Goal: Task Accomplishment & Management: Use online tool/utility

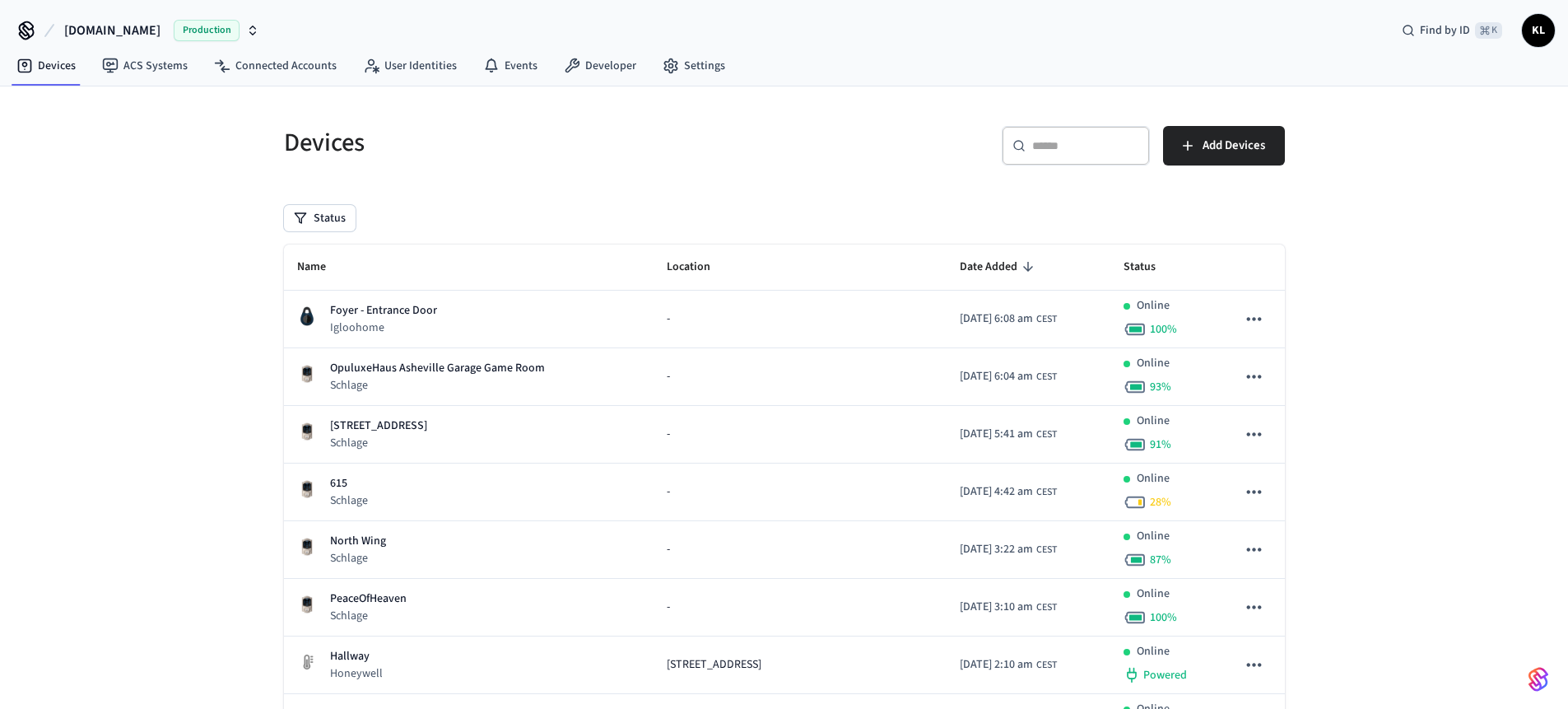
click at [1106, 139] on input "text" at bounding box center [1086, 145] width 107 height 16
click at [299, 70] on link "Connected Accounts" at bounding box center [275, 66] width 149 height 29
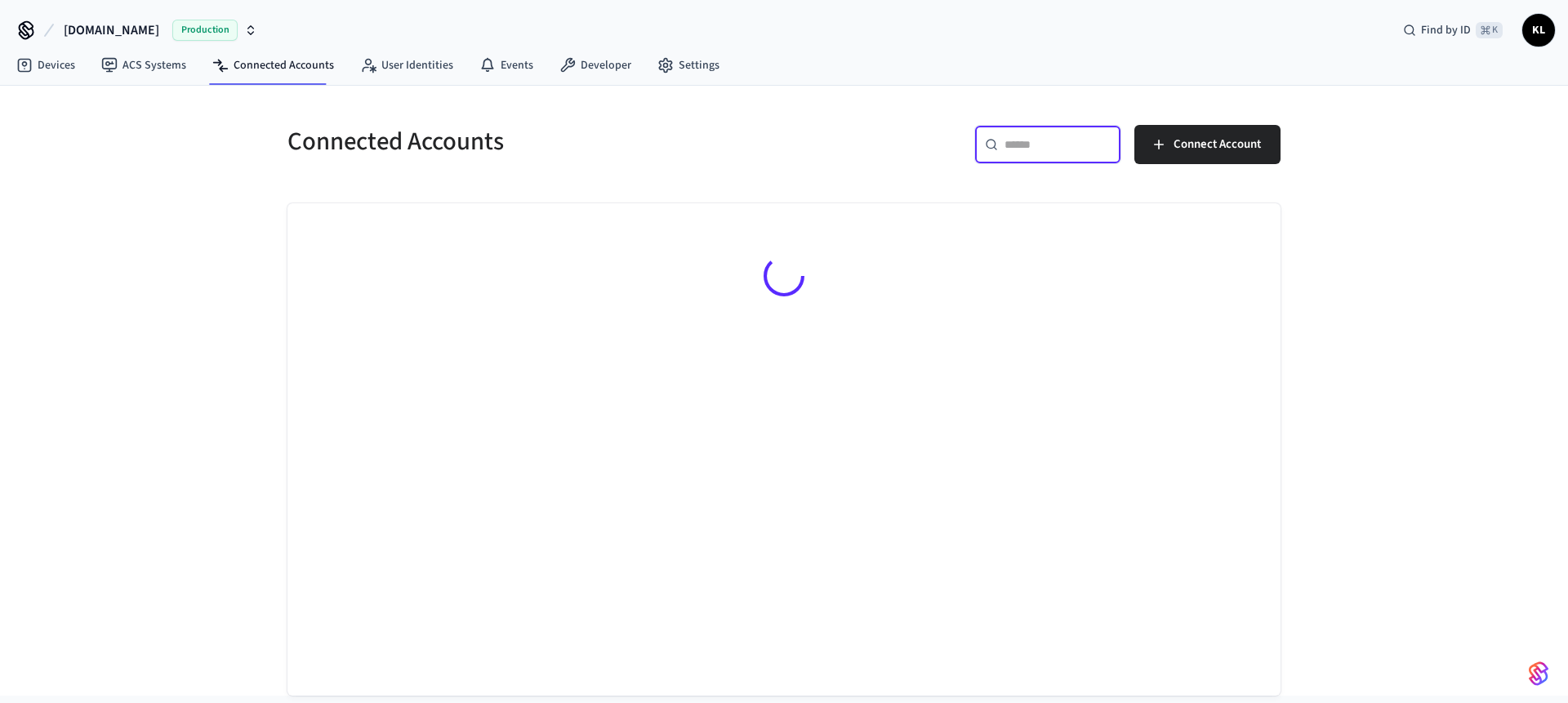
click at [1042, 141] on input "text" at bounding box center [1058, 144] width 106 height 16
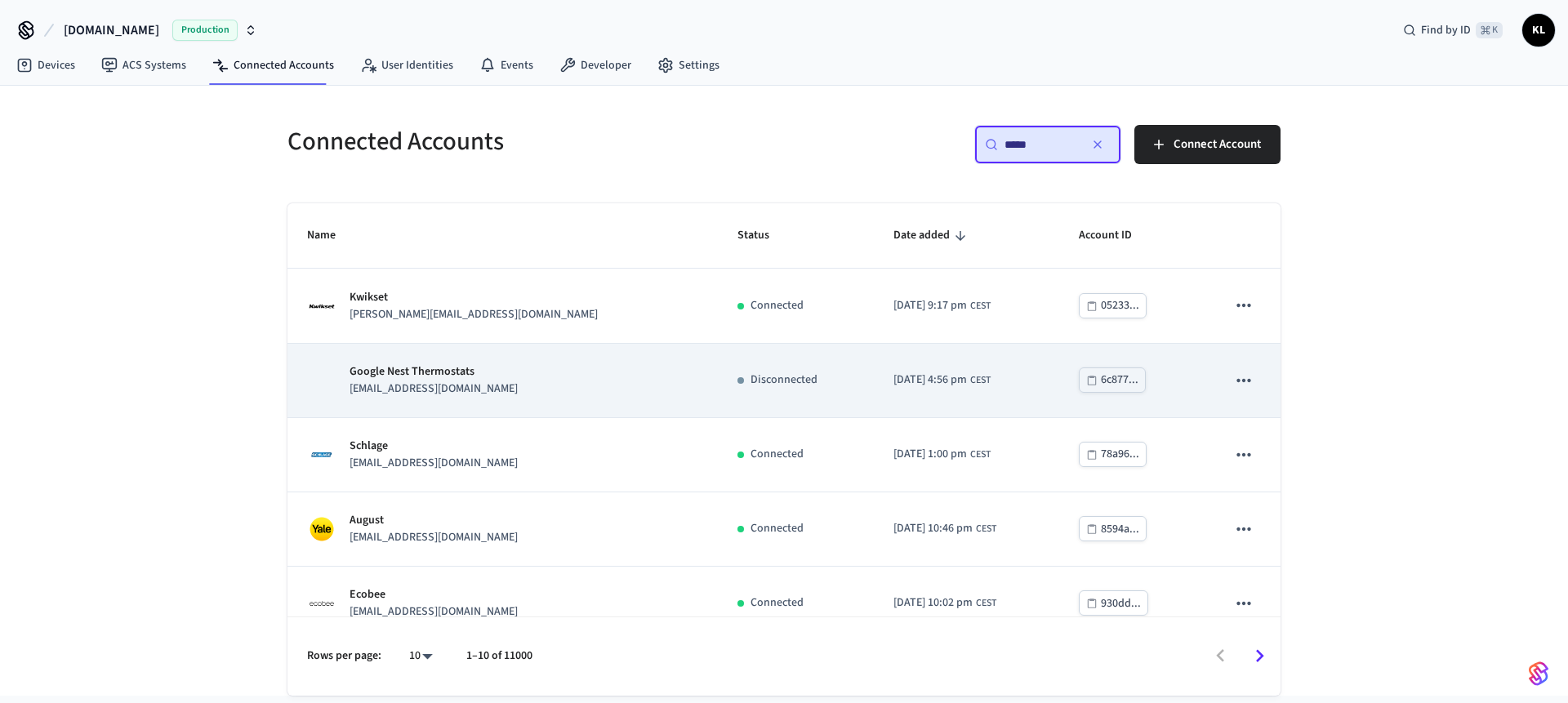
type input "*****"
click at [474, 358] on td "Google Nest Thermostats [EMAIL_ADDRESS][DOMAIN_NAME]" at bounding box center [502, 380] width 430 height 75
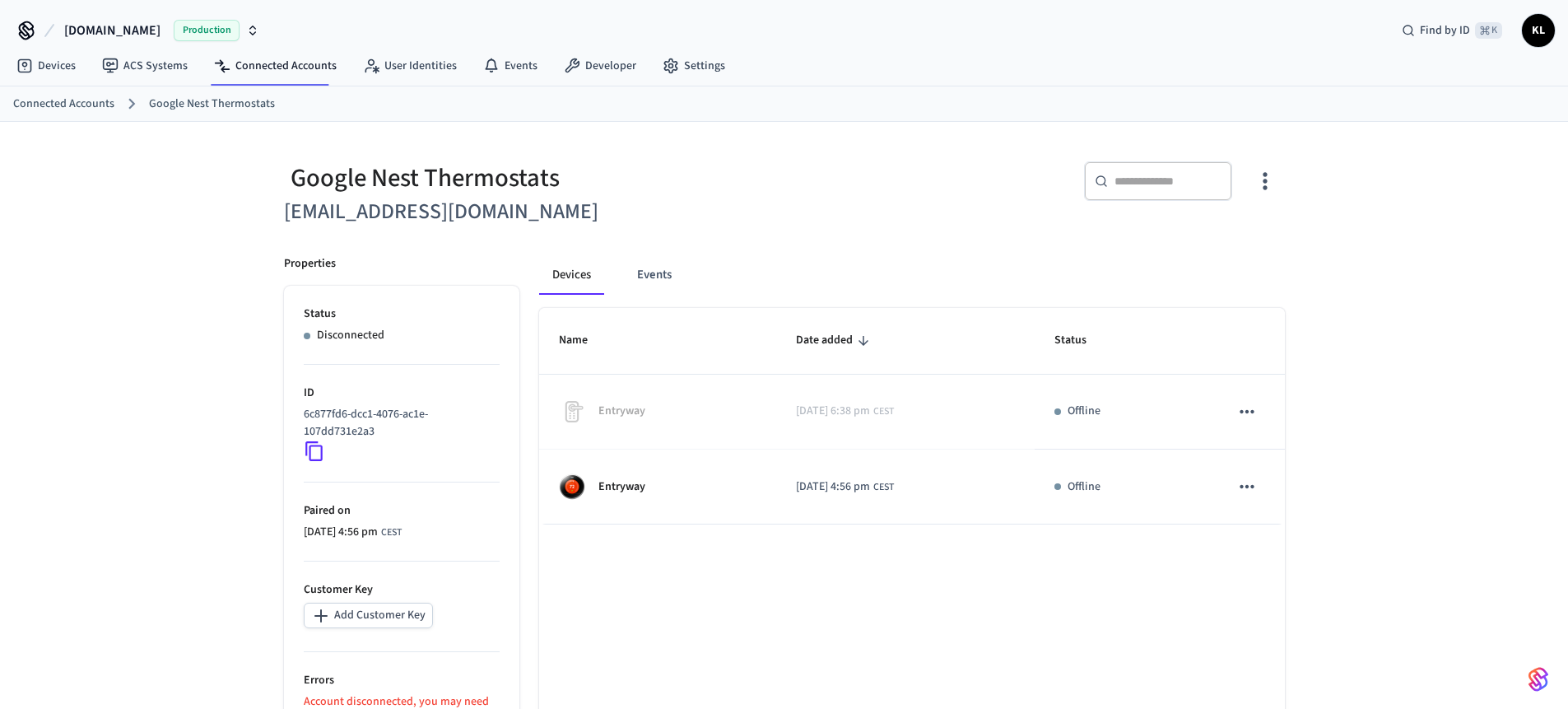
scroll to position [108, 0]
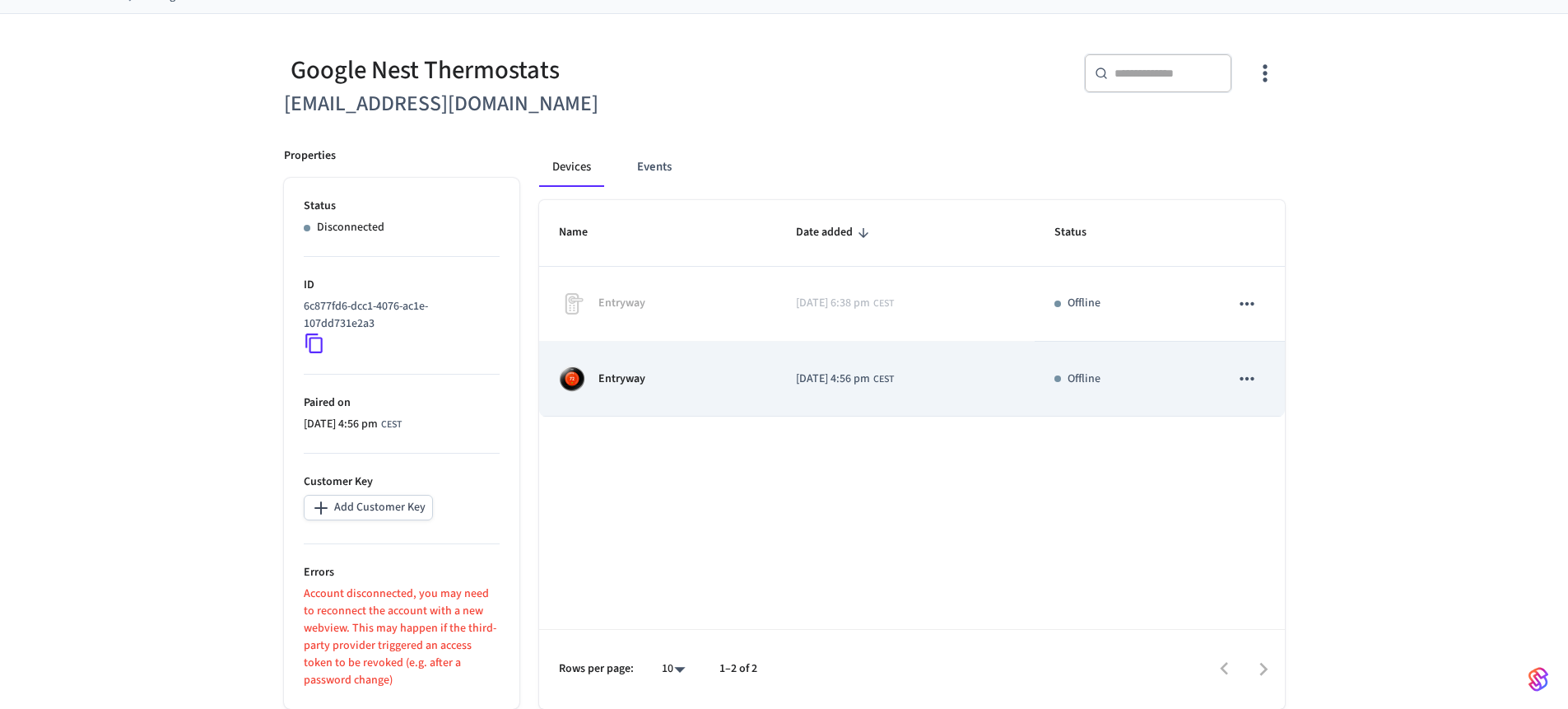
click at [679, 374] on div "Entryway" at bounding box center [658, 378] width 197 height 26
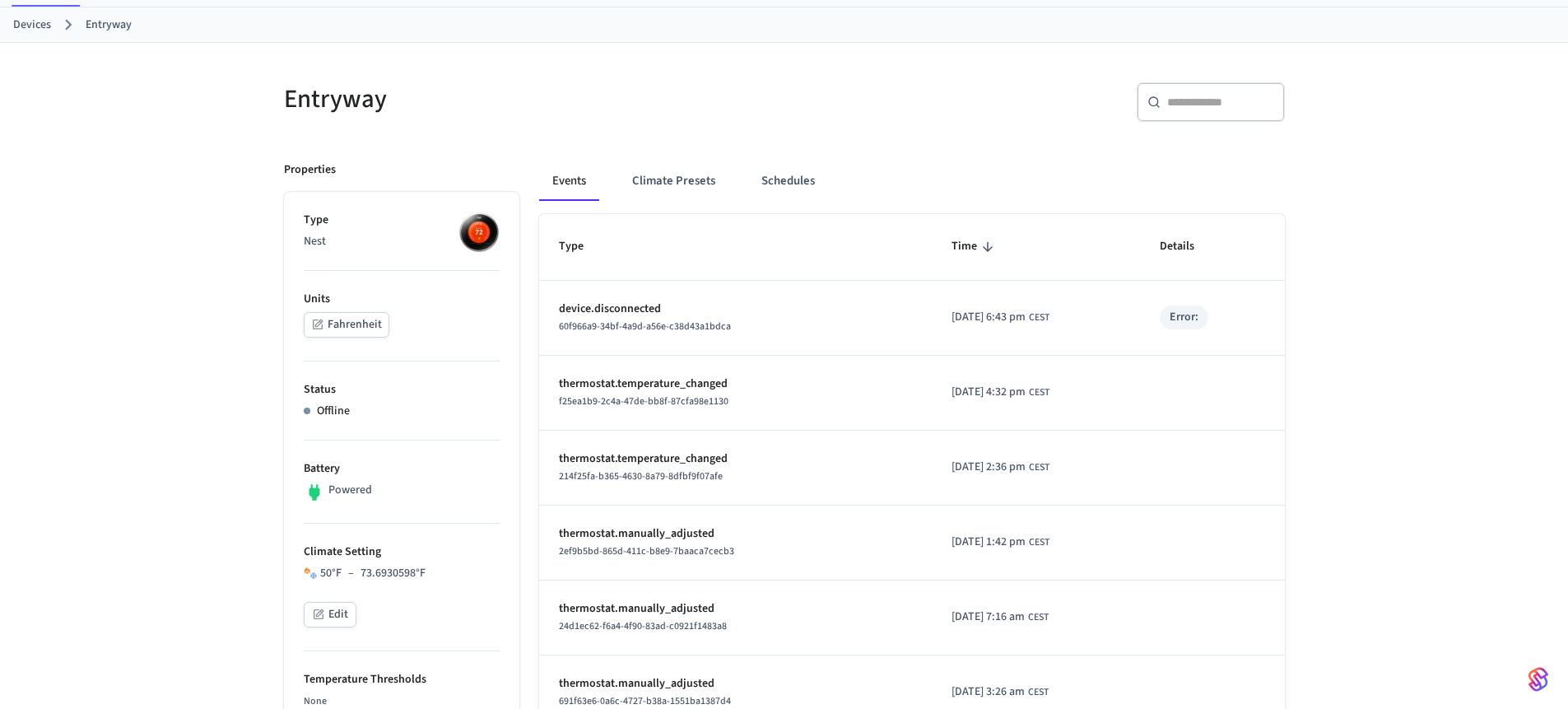
scroll to position [48, 0]
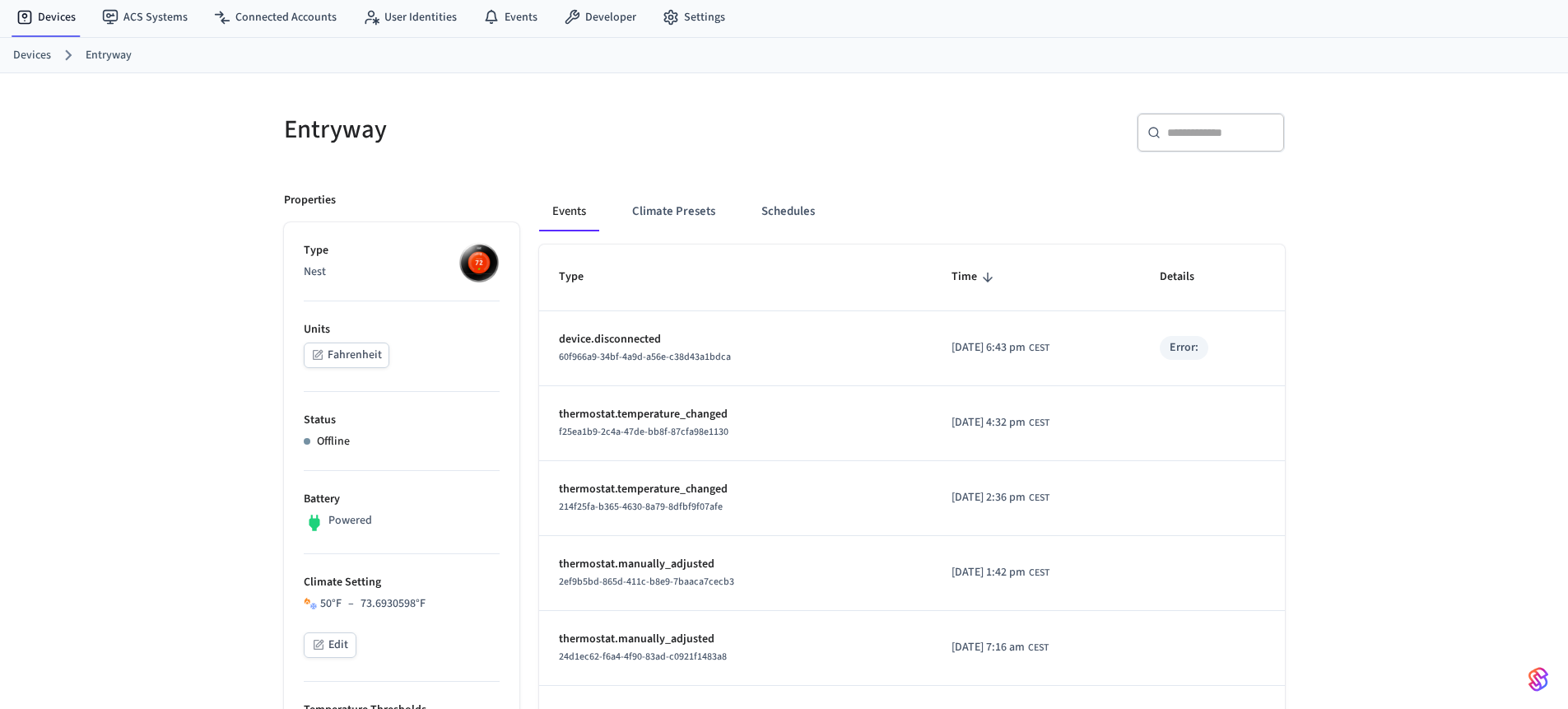
click at [372, 361] on button "Fahrenheit" at bounding box center [346, 355] width 86 height 25
click at [352, 358] on button "Celsius" at bounding box center [337, 355] width 67 height 25
click at [352, 358] on button "Fahrenheit" at bounding box center [346, 355] width 86 height 25
click at [331, 356] on button "Celsius" at bounding box center [337, 355] width 67 height 25
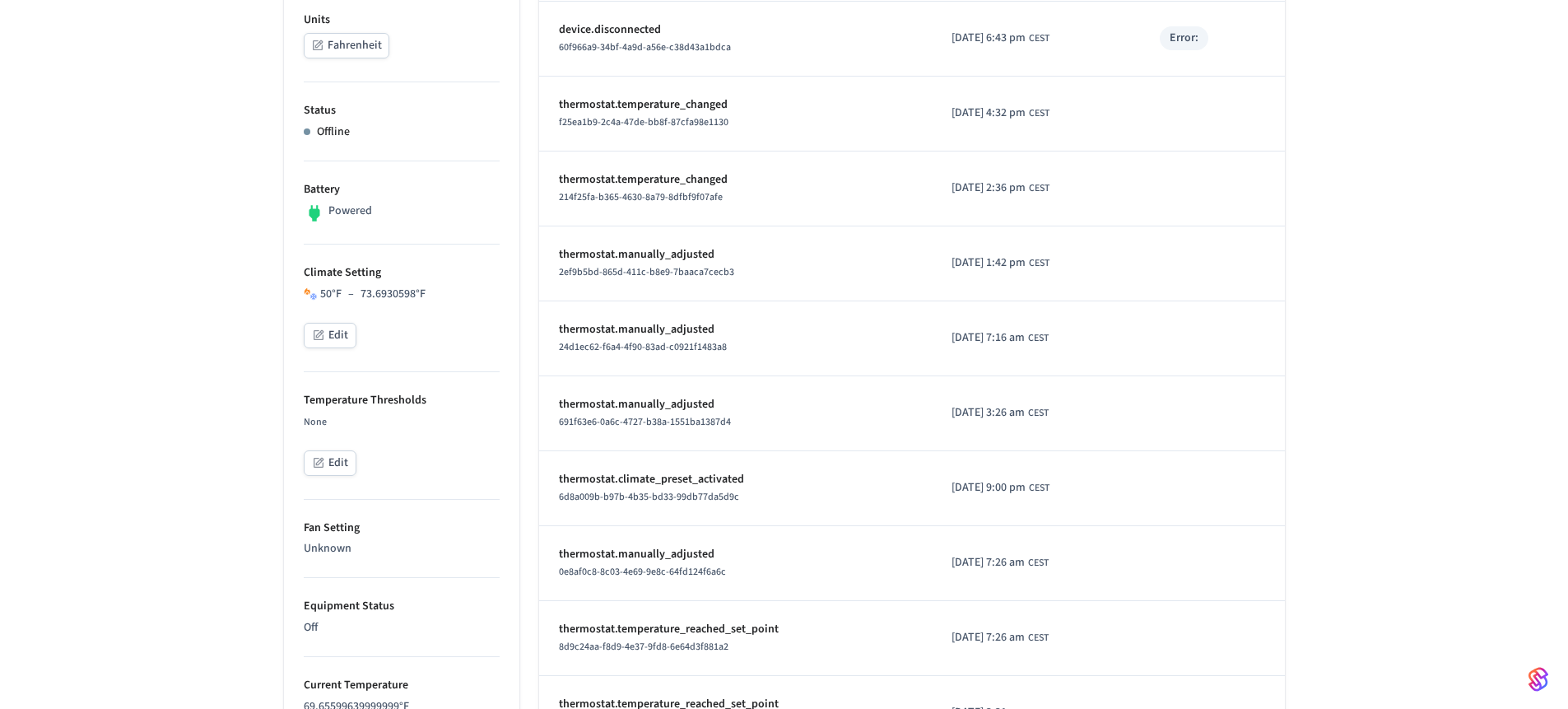
scroll to position [0, 0]
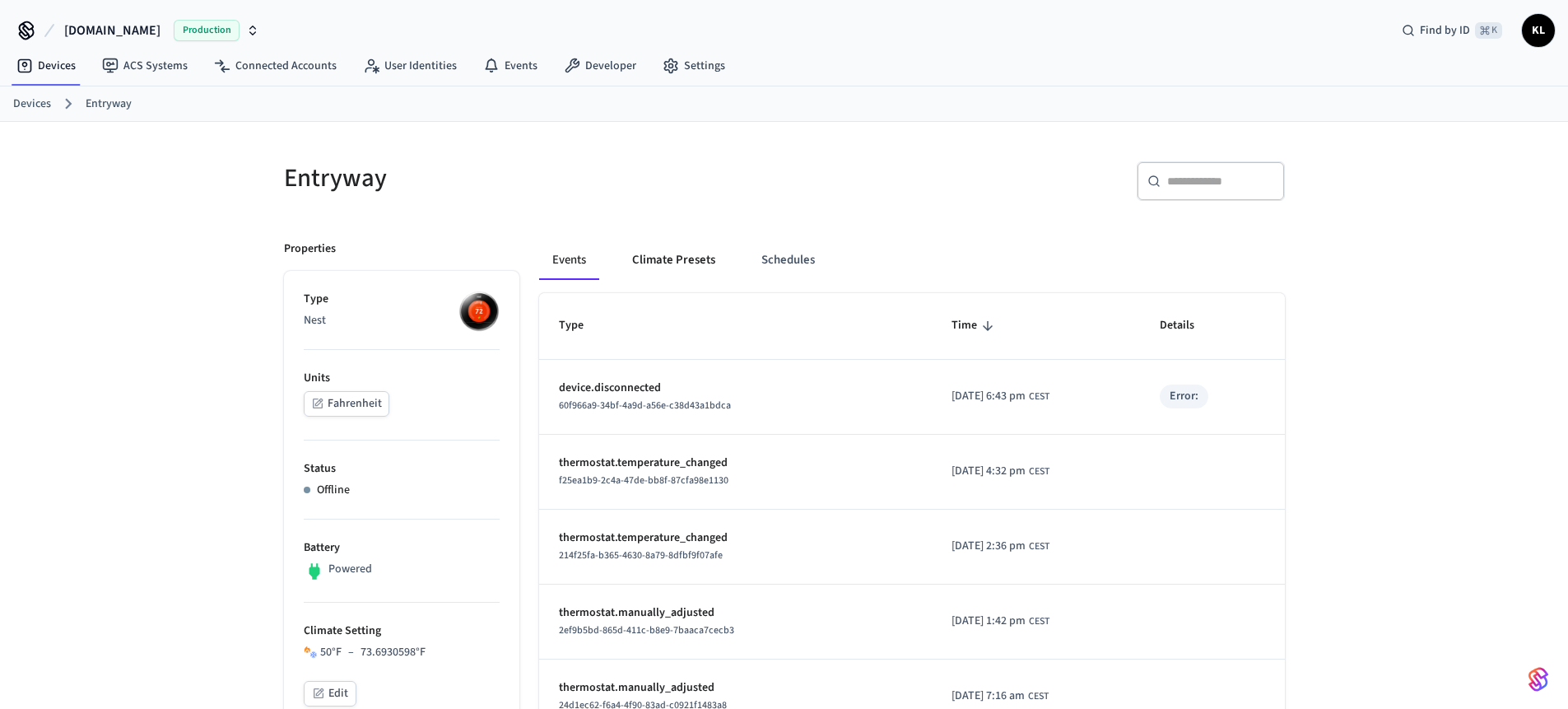
click at [715, 247] on button "Climate Presets" at bounding box center [674, 261] width 109 height 40
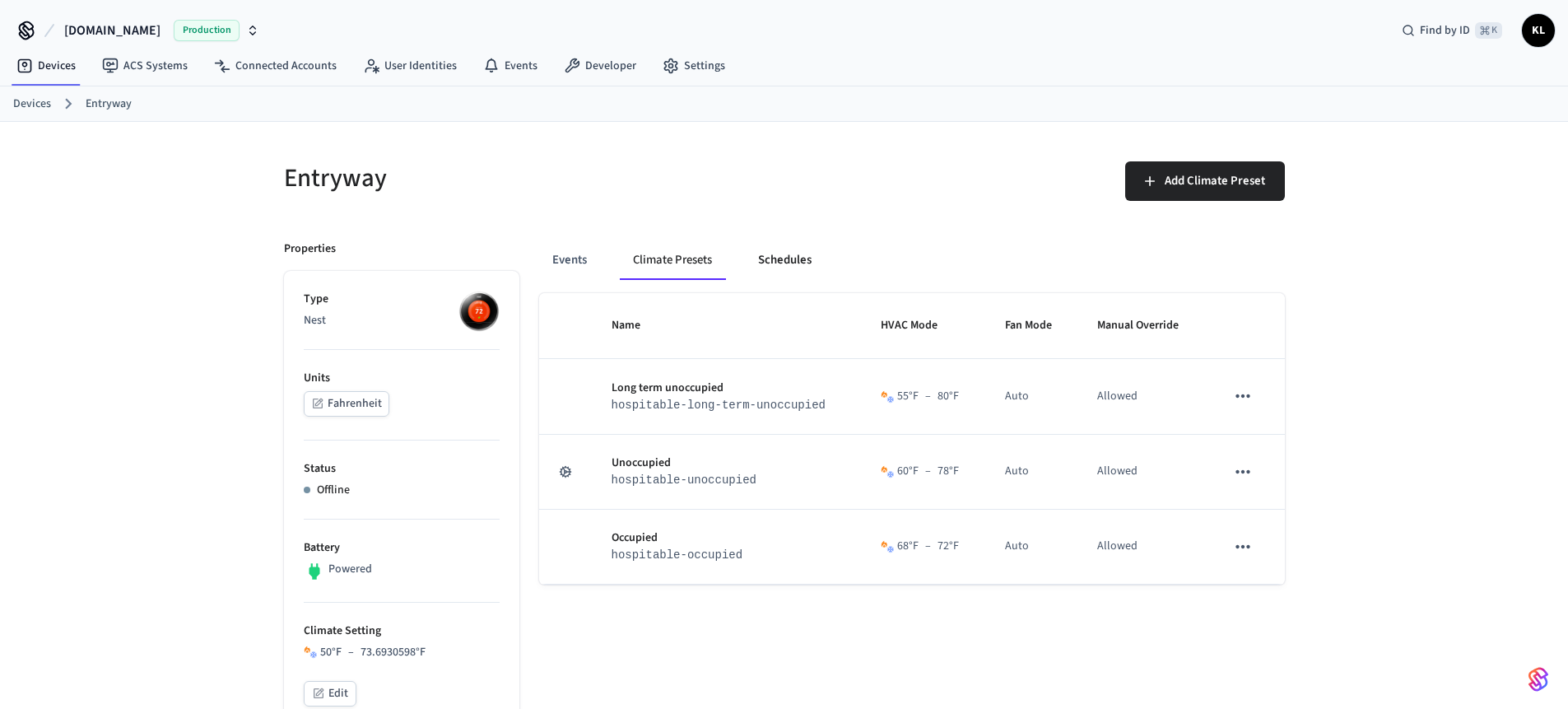
click at [779, 262] on button "Schedules" at bounding box center [785, 261] width 80 height 40
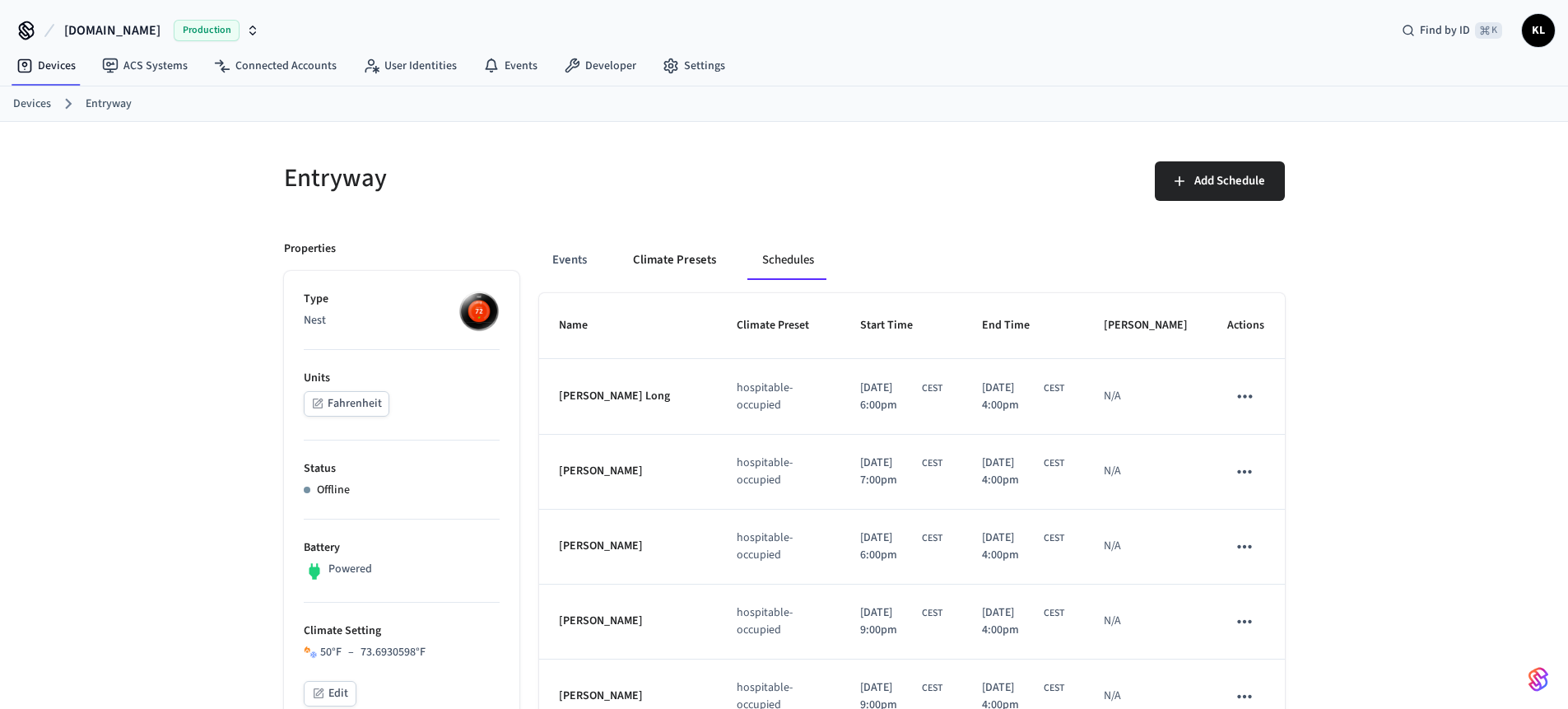
click at [694, 265] on button "Climate Presets" at bounding box center [674, 261] width 109 height 40
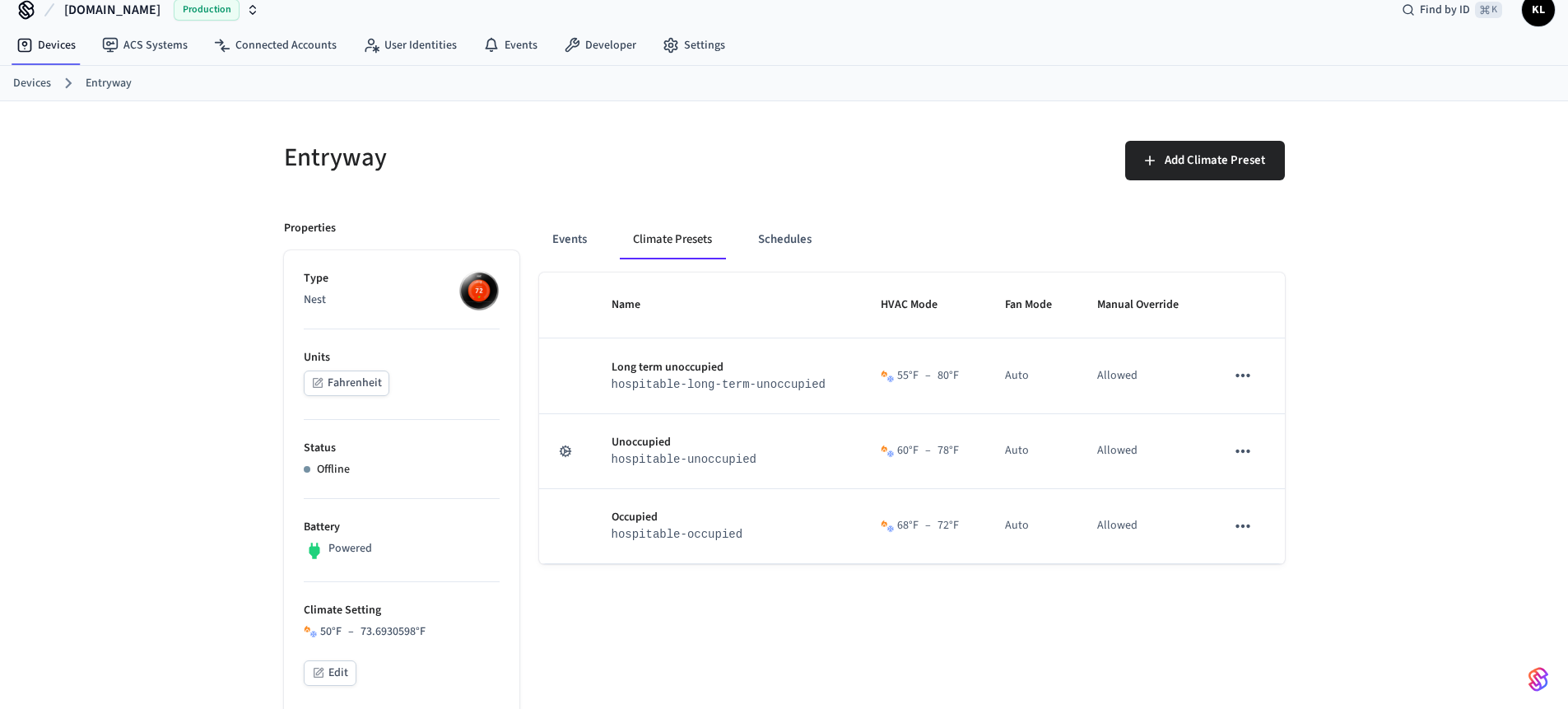
scroll to position [137, 0]
